Goal: Navigation & Orientation: Find specific page/section

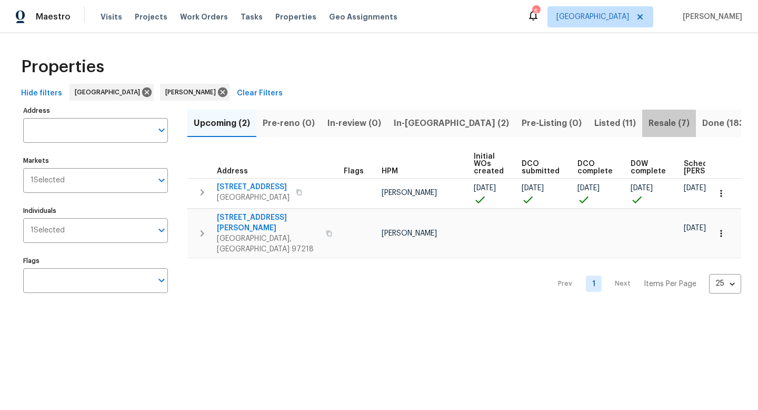
click at [642, 136] on button "Resale (7)" at bounding box center [669, 123] width 54 height 27
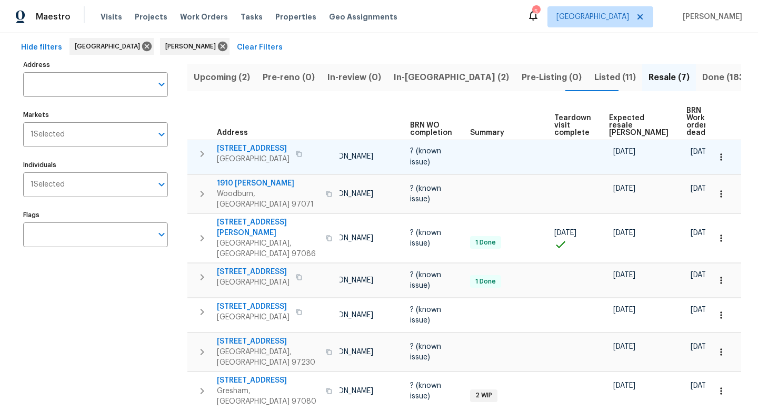
scroll to position [54, 0]
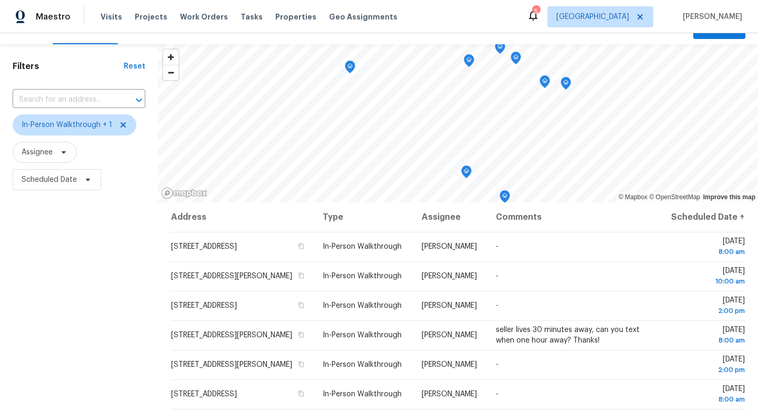
scroll to position [41, 0]
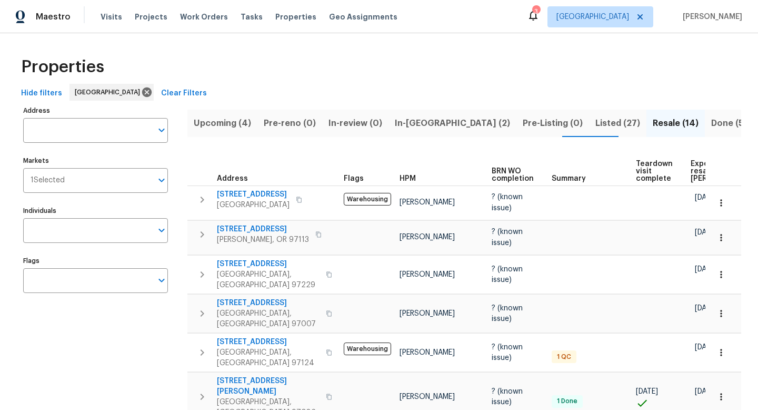
scroll to position [0, 82]
